Goal: Task Accomplishment & Management: Complete application form

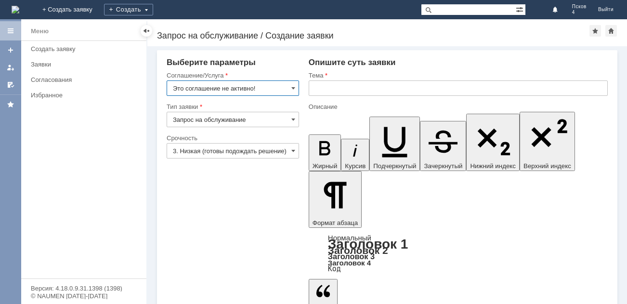
click at [289, 88] on input "Это соглашение не активно!" at bounding box center [233, 87] width 132 height 15
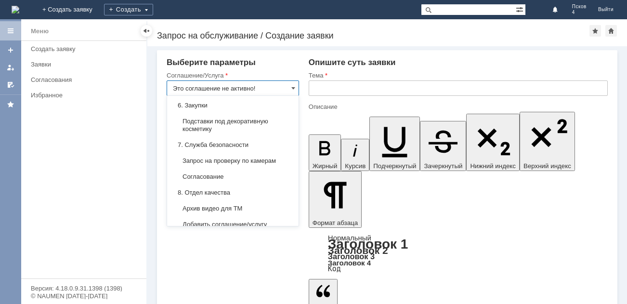
scroll to position [856, 0]
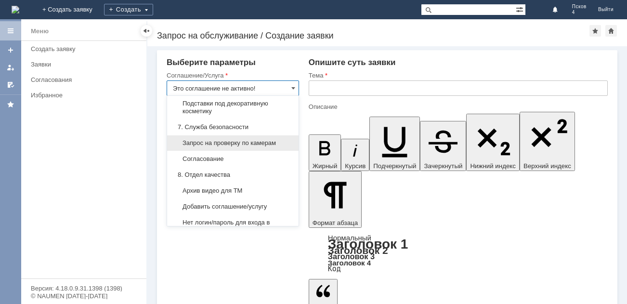
click at [209, 151] on div "Запрос на проверку по камерам" at bounding box center [232, 142] width 131 height 15
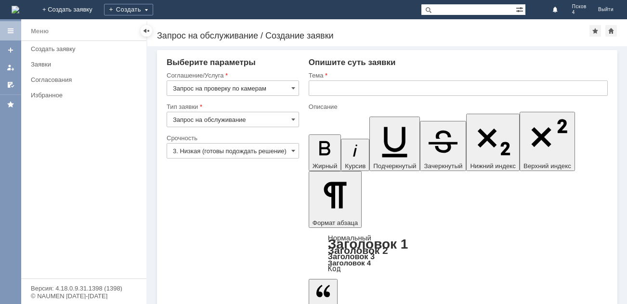
type input "Запрос на проверку по камерам"
drag, startPoint x: 289, startPoint y: 118, endPoint x: 139, endPoint y: 123, distance: 150.2
click at [288, 118] on input "Запрос на обслуживание" at bounding box center [233, 119] width 132 height 15
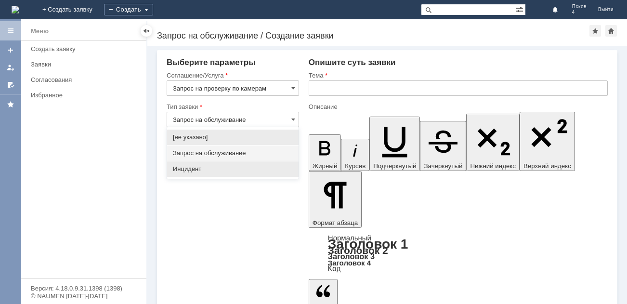
click at [205, 168] on span "Инцидент" at bounding box center [233, 169] width 120 height 8
type input "Инцидент"
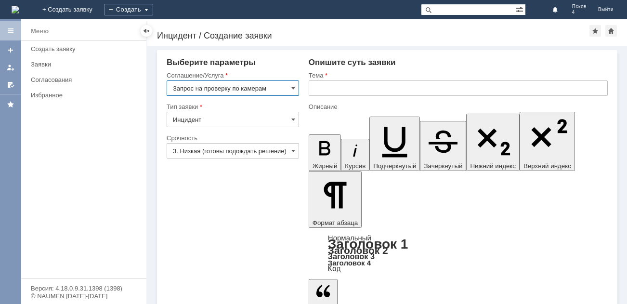
scroll to position [0, 0]
click at [293, 149] on span at bounding box center [293, 151] width 4 height 8
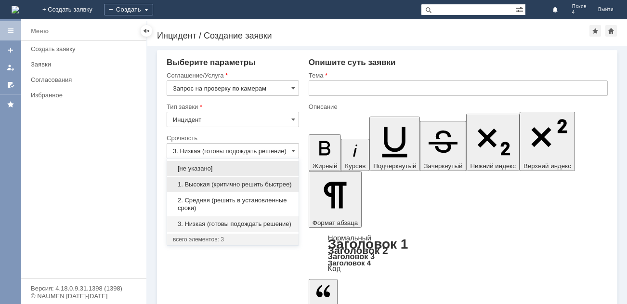
click at [264, 188] on span "1. Высокая (критично решить быстрее)" at bounding box center [233, 184] width 120 height 8
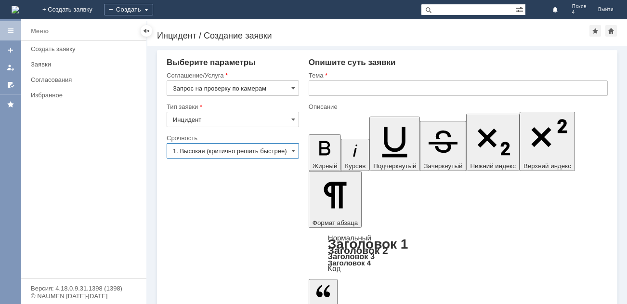
scroll to position [0, 1]
type input "1. Высокая (критично решить быстрее)"
click at [410, 87] on input "text" at bounding box center [458, 87] width 299 height 15
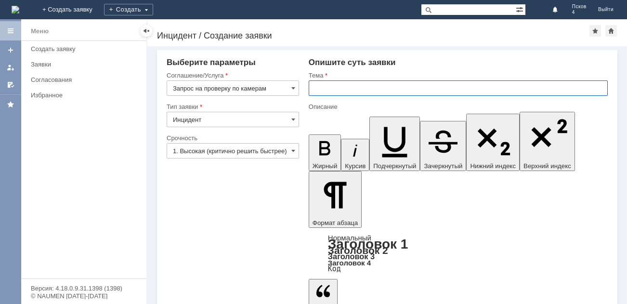
scroll to position [0, 0]
click at [357, 91] on input "text" at bounding box center [458, 87] width 299 height 15
click at [294, 88] on span at bounding box center [293, 88] width 4 height 8
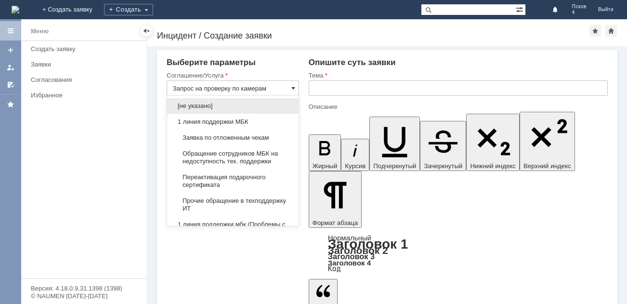
click at [294, 88] on span at bounding box center [293, 88] width 4 height 8
click at [285, 59] on div "Выберите параметры" at bounding box center [233, 63] width 132 height 10
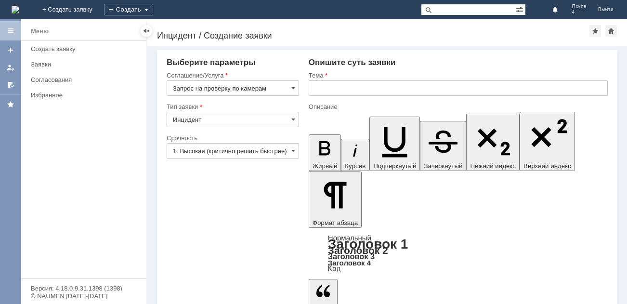
type input "Запрос на проверку по камерам"
drag, startPoint x: 295, startPoint y: 120, endPoint x: 278, endPoint y: 135, distance: 22.5
click at [295, 120] on div "Инцидент" at bounding box center [233, 119] width 132 height 15
click at [292, 120] on span at bounding box center [293, 120] width 4 height 8
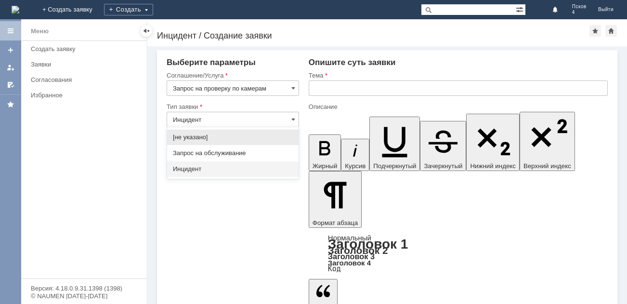
click at [202, 166] on span "Инцидент" at bounding box center [233, 169] width 120 height 8
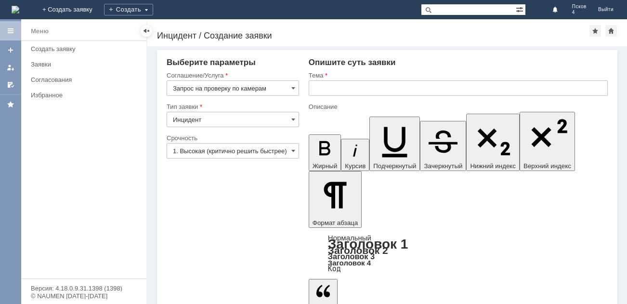
type input "Инцидент"
click at [325, 89] on input "text" at bounding box center [458, 87] width 299 height 15
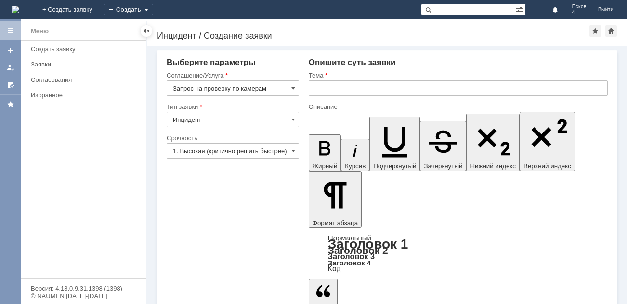
drag, startPoint x: 354, startPoint y: 2279, endPoint x: 423, endPoint y: 2279, distance: 68.4
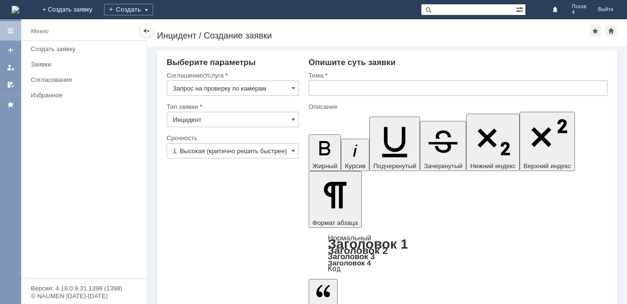
drag, startPoint x: 421, startPoint y: 2281, endPoint x: 474, endPoint y: 2293, distance: 54.2
drag, startPoint x: 555, startPoint y: 2274, endPoint x: 554, endPoint y: 2280, distance: 5.5
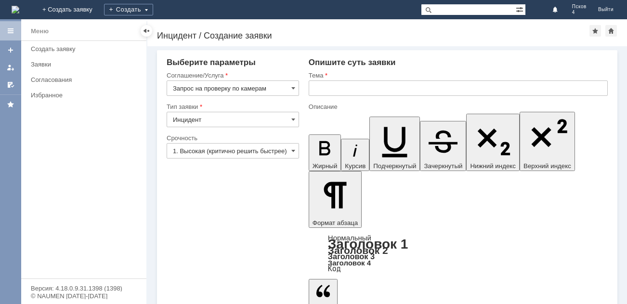
drag, startPoint x: 446, startPoint y: 2287, endPoint x: 516, endPoint y: 2292, distance: 70.4
drag, startPoint x: 471, startPoint y: 2289, endPoint x: 518, endPoint y: 2295, distance: 47.6
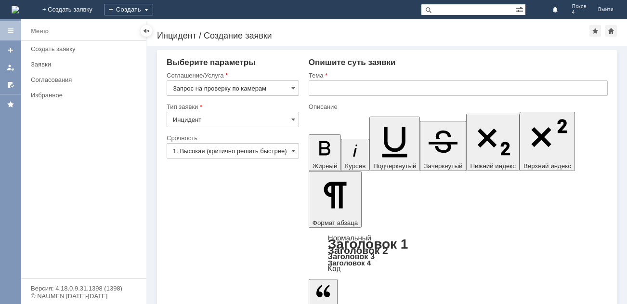
click at [333, 87] on input "text" at bounding box center [458, 87] width 299 height 15
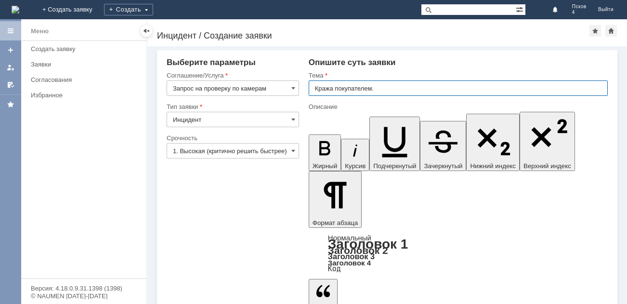
type input "Кража покупателем."
